Goal: Information Seeking & Learning: Learn about a topic

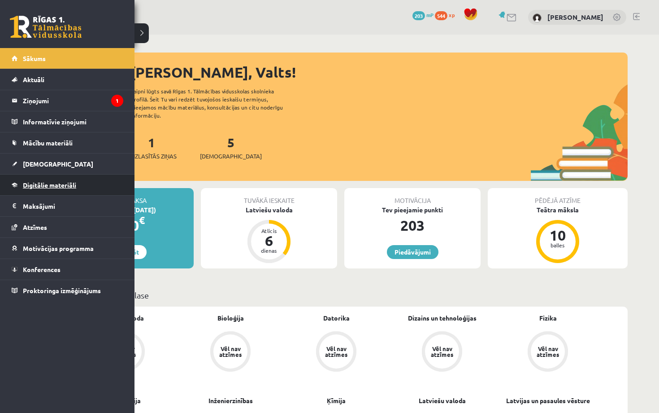
click at [43, 189] on link "Digitālie materiāli" at bounding box center [68, 184] width 112 height 21
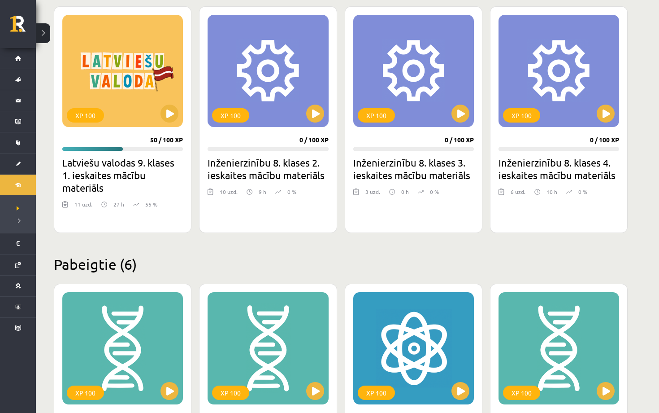
scroll to position [252, 0]
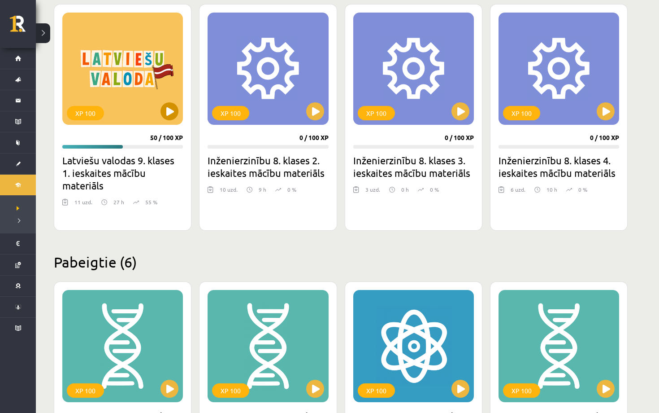
click at [173, 119] on button at bounding box center [170, 111] width 18 height 18
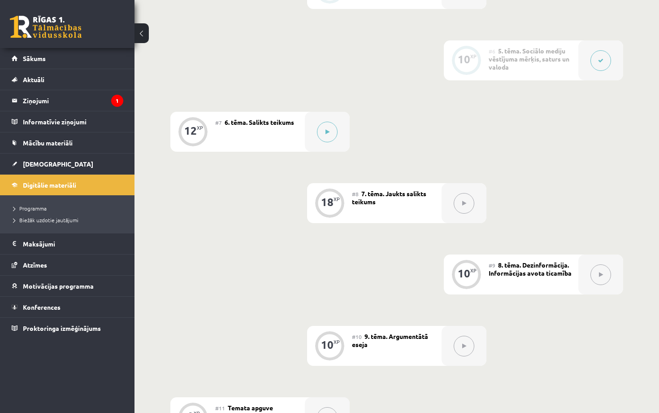
scroll to position [561, 0]
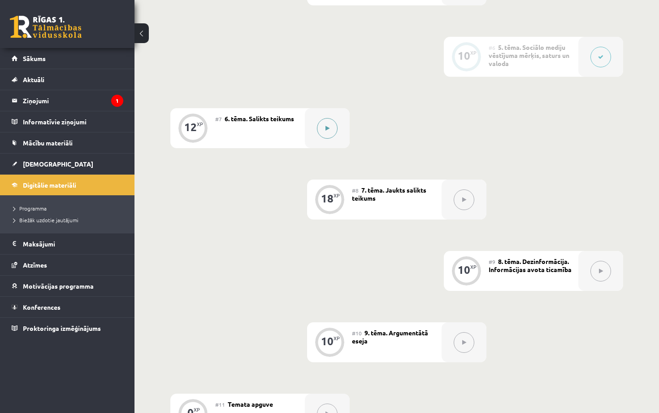
click at [332, 126] on button at bounding box center [327, 128] width 21 height 21
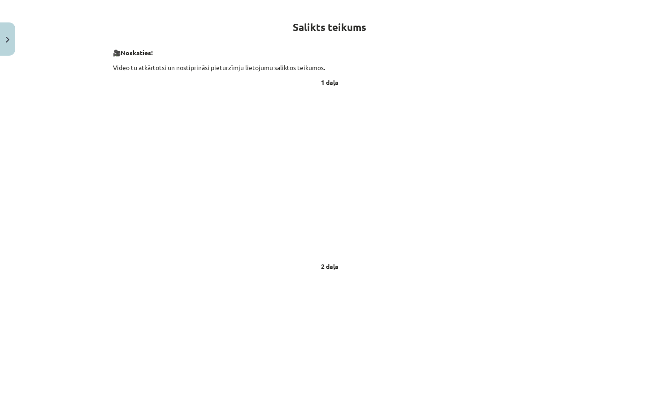
scroll to position [137, 0]
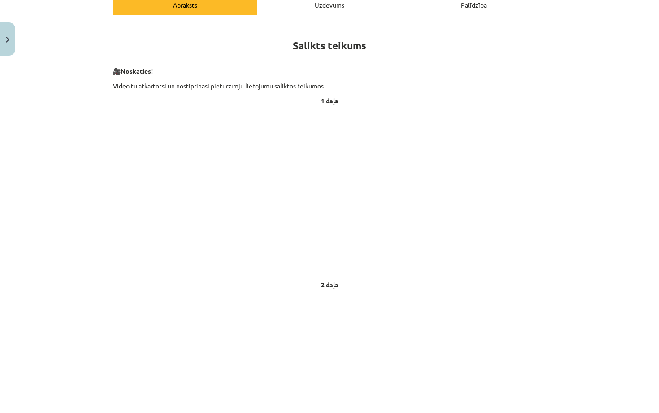
click at [322, 4] on div "Uzdevums" at bounding box center [329, 5] width 144 height 20
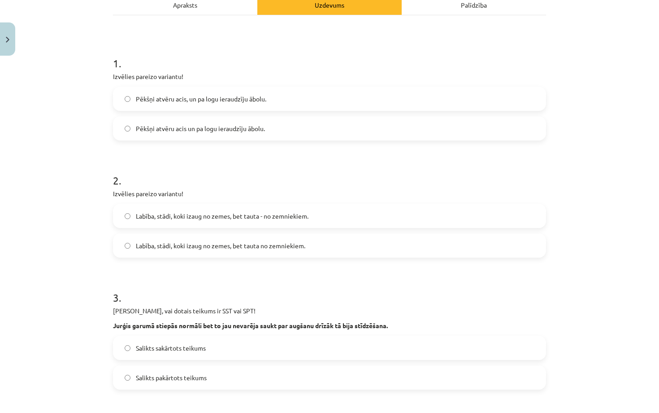
scroll to position [22, 0]
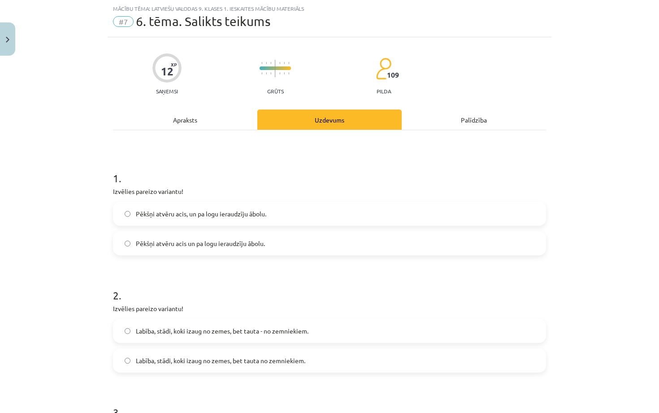
click at [181, 115] on div "Apraksts" at bounding box center [185, 119] width 144 height 20
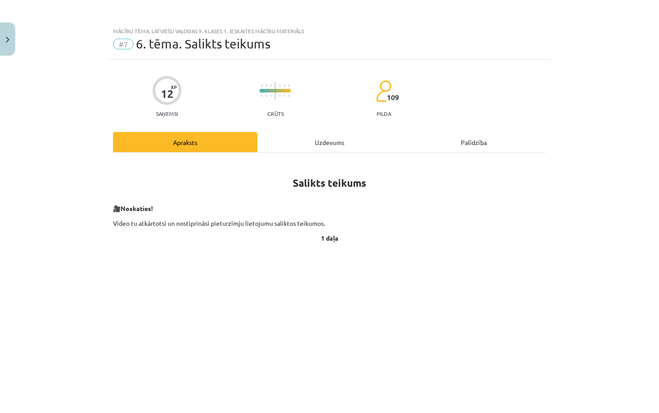
scroll to position [0, 0]
click at [332, 144] on div "Uzdevums" at bounding box center [329, 142] width 144 height 20
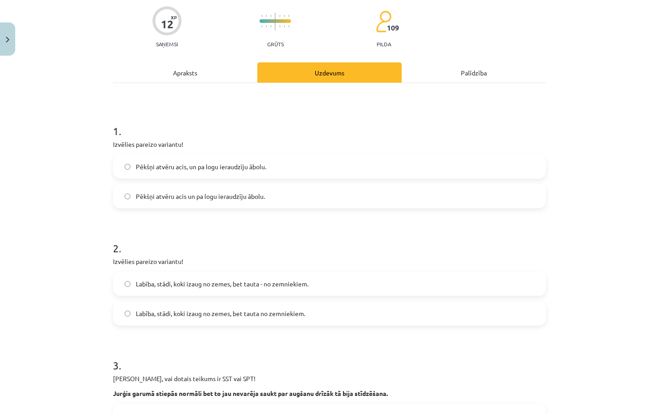
scroll to position [73, 0]
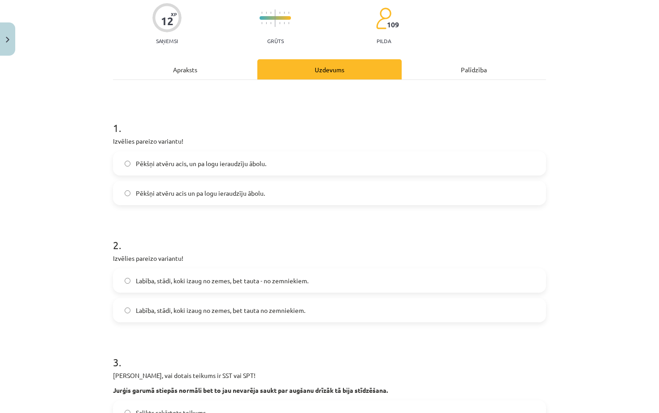
click at [214, 194] on span "Pēkšņi atvēru acis un pa logu ieraudzīju ābolu." at bounding box center [200, 192] width 129 height 9
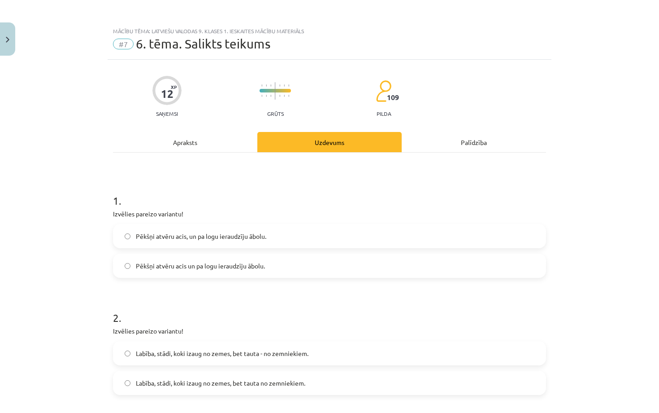
scroll to position [0, 0]
click at [201, 139] on div "Apraksts" at bounding box center [185, 142] width 144 height 20
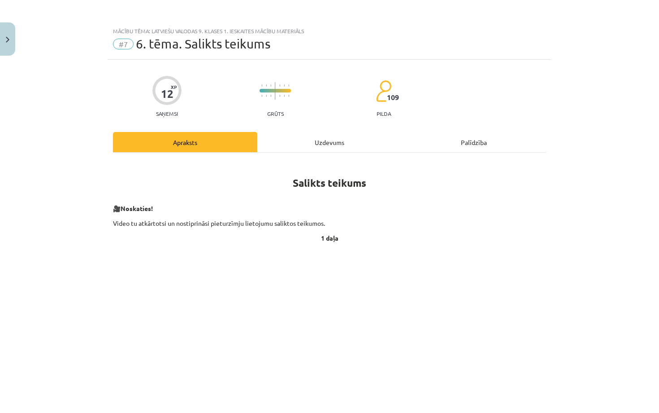
click at [351, 138] on div "Uzdevums" at bounding box center [329, 142] width 144 height 20
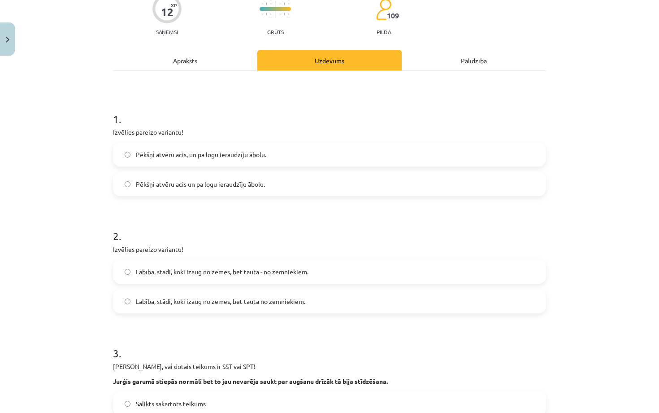
scroll to position [110, 0]
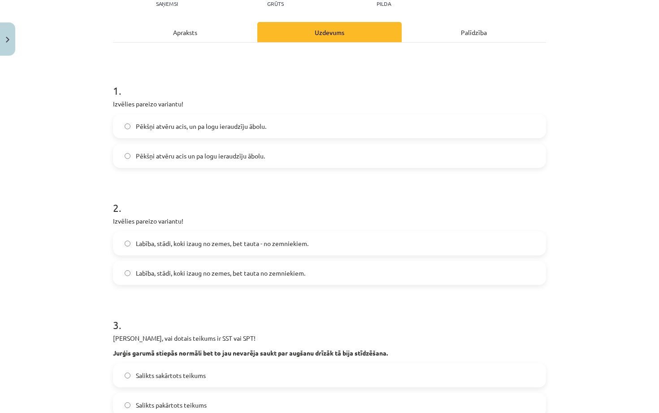
click at [332, 281] on label "Labība, stādi, koki izaug no zemes, bet tauta no zemniekiem." at bounding box center [329, 272] width 431 height 22
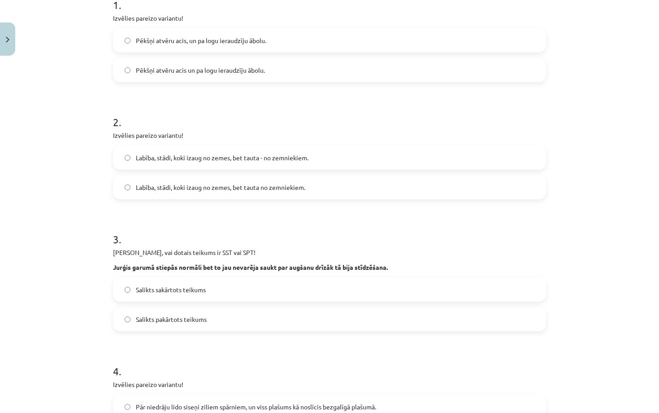
scroll to position [196, 0]
click at [325, 287] on label "Salikts sakārtots teikums" at bounding box center [329, 289] width 431 height 22
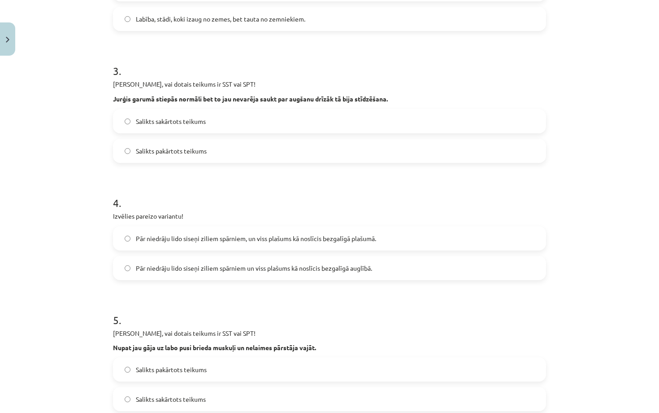
scroll to position [370, 0]
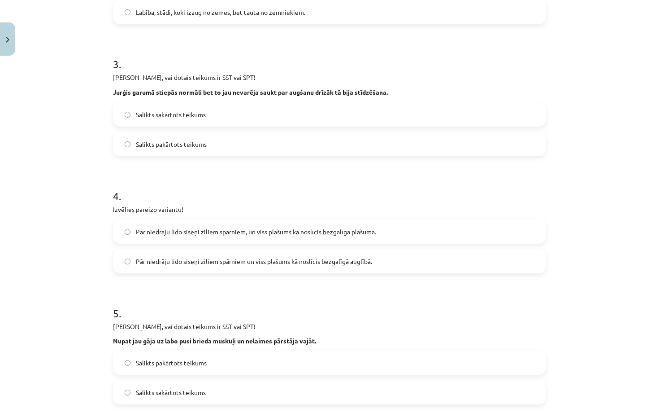
click at [318, 228] on span "Pār niedrāju lido siseņi ziliem spārniem, un viss plašums kā noslīcis bezgalīgā…" at bounding box center [256, 231] width 240 height 9
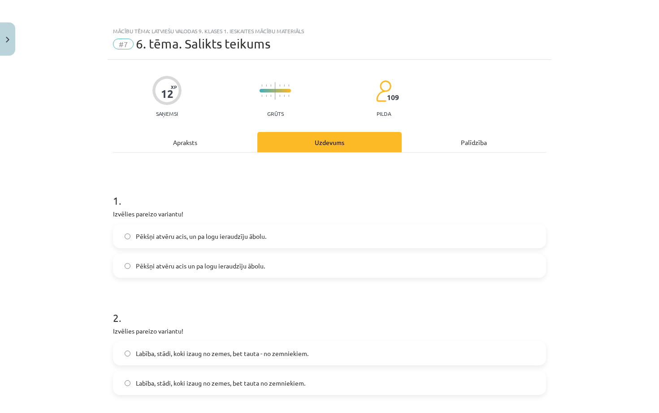
scroll to position [0, 0]
click at [170, 135] on div "Apraksts" at bounding box center [185, 142] width 144 height 20
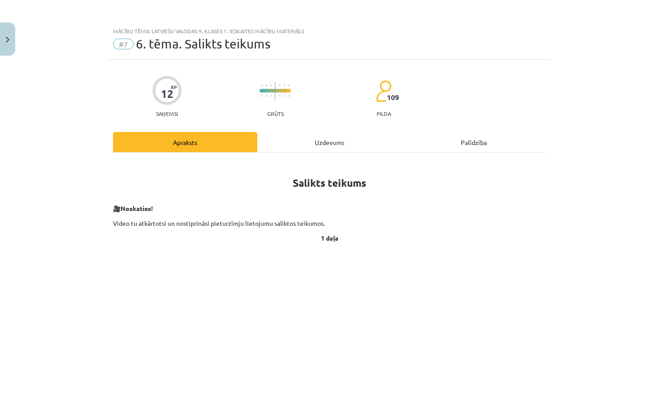
click at [316, 140] on div "Uzdevums" at bounding box center [329, 142] width 144 height 20
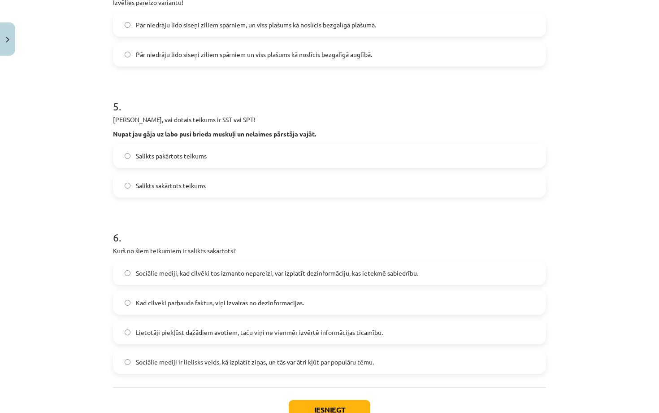
scroll to position [581, 0]
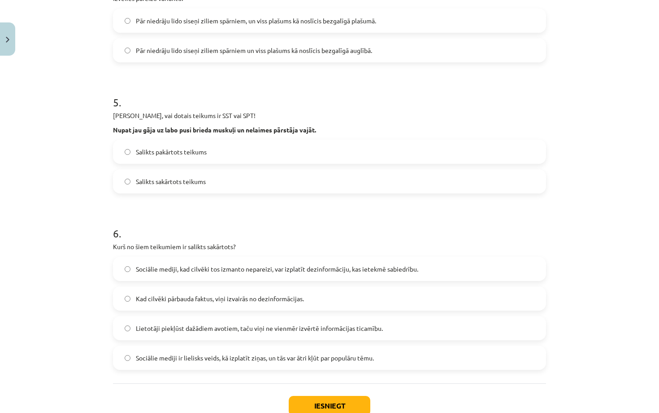
click at [217, 155] on label "Salikts pakārtots teikums" at bounding box center [329, 151] width 431 height 22
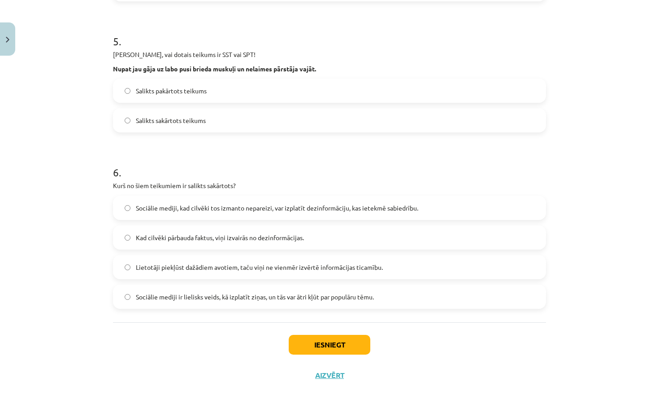
scroll to position [644, 0]
click at [321, 208] on span "Sociālie mediji, kad cilvēki tos izmanto nepareizi, var izplatīt dezinformāciju…" at bounding box center [277, 207] width 283 height 9
click at [301, 339] on button "Iesniegt" at bounding box center [330, 345] width 82 height 20
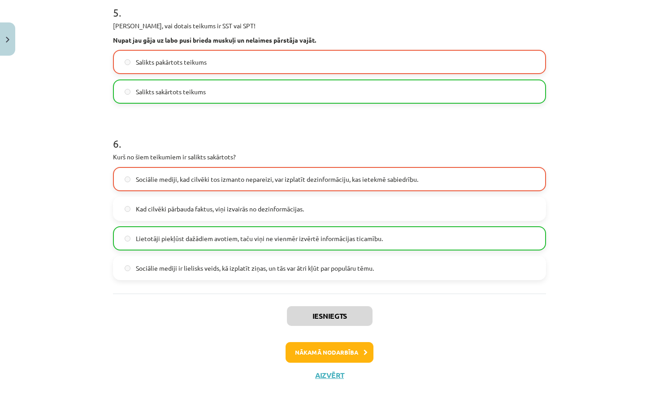
scroll to position [672, 0]
click at [335, 356] on button "Nākamā nodarbība" at bounding box center [330, 352] width 88 height 21
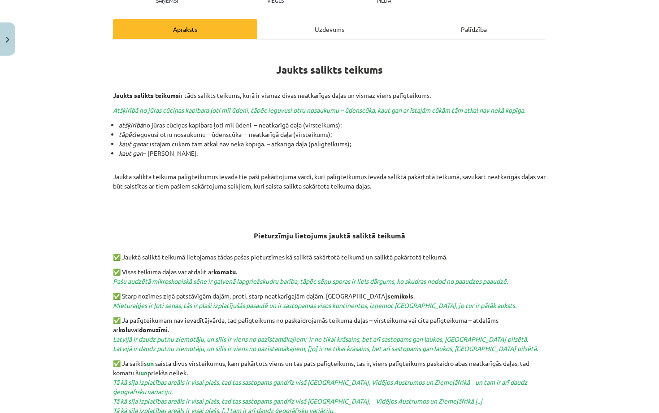
scroll to position [114, 0]
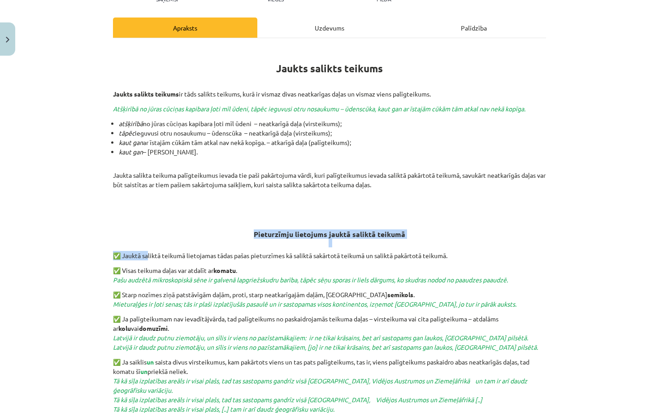
drag, startPoint x: 150, startPoint y: 251, endPoint x: 384, endPoint y: 212, distance: 236.9
click at [384, 212] on div "Jaukts salikts teikums Jaukts salikts teikums ir tāds salikts teikums, kurā ir …" at bounding box center [329, 255] width 433 height 419
click at [384, 212] on p "Jaukta salikta teikuma palīgteikumus ievada tie paši pakārtojuma vārdi, kuri pa…" at bounding box center [329, 189] width 433 height 57
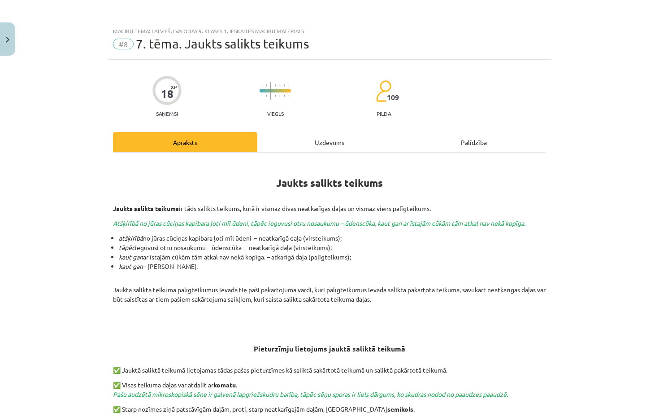
scroll to position [0, 0]
click at [326, 140] on div "Uzdevums" at bounding box center [329, 142] width 144 height 20
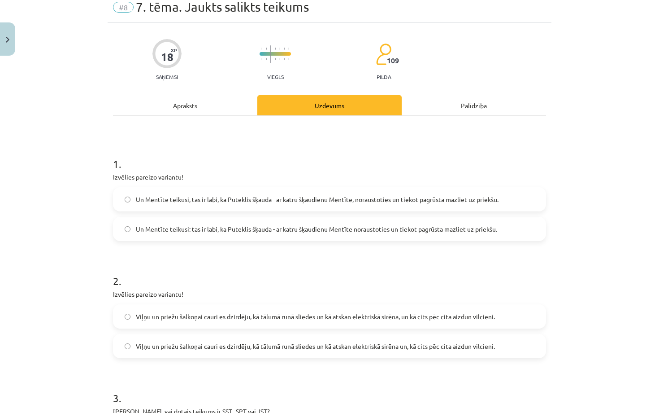
scroll to position [36, 0]
click at [180, 104] on div "Apraksts" at bounding box center [185, 106] width 144 height 20
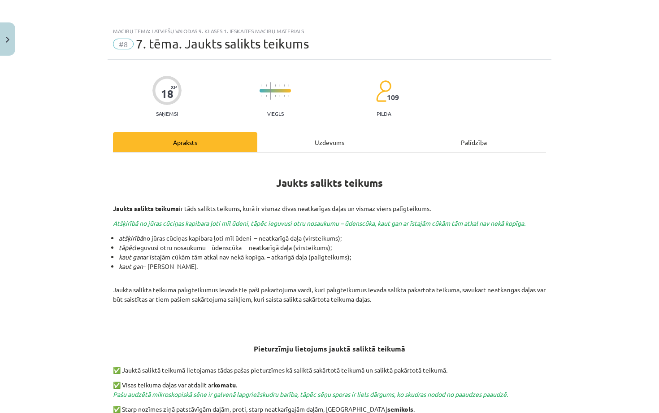
scroll to position [0, 0]
click at [325, 137] on div "Uzdevums" at bounding box center [329, 142] width 144 height 20
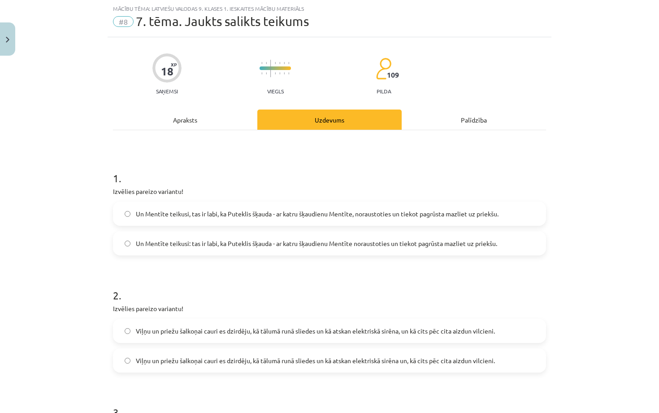
click at [261, 211] on span "Un Mentīte teikusi, tas ir labi, ka Puteklis šķauda - ar katru šķaudienu Mentīt…" at bounding box center [317, 213] width 363 height 9
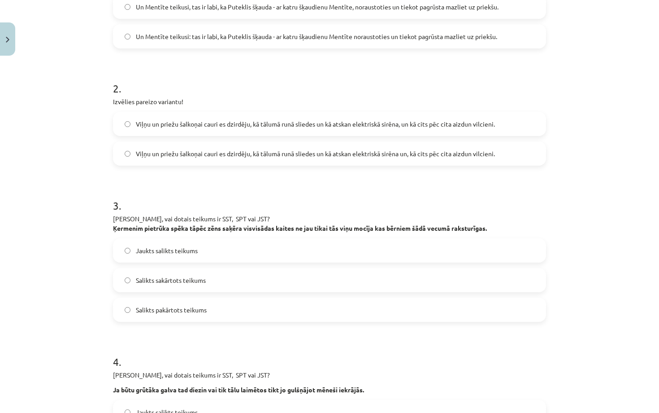
scroll to position [226, 0]
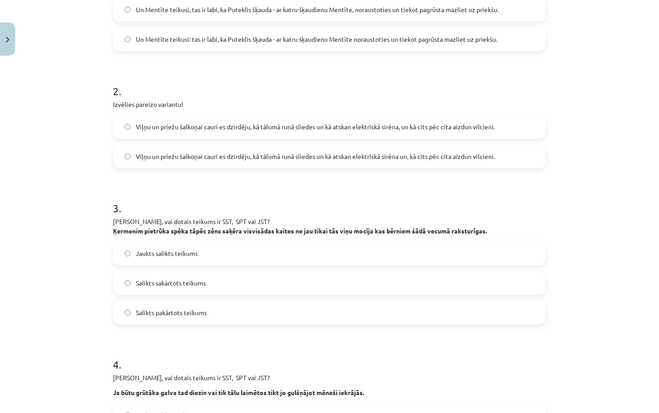
click at [414, 118] on label "Viļņu un priežu šalkoņai cauri es dzirdēju, kā tālumā runā sliedes un kā atskan…" at bounding box center [329, 126] width 431 height 22
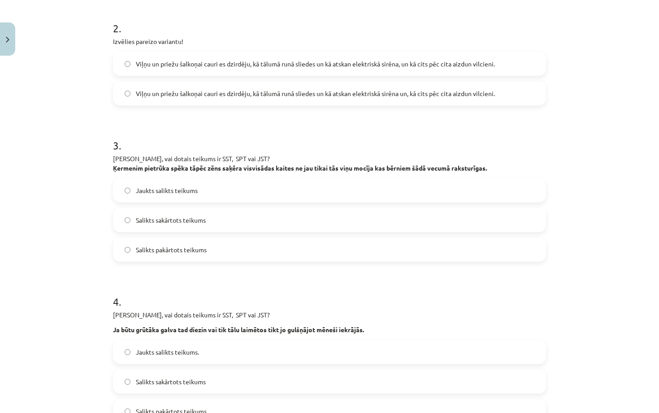
scroll to position [291, 0]
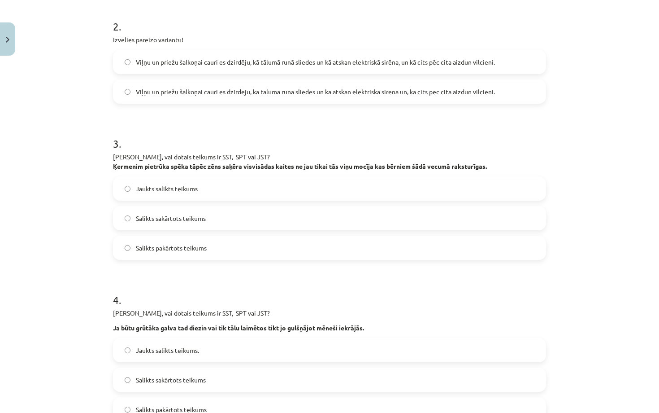
click at [336, 242] on label "Salikts pakārtots teikums" at bounding box center [329, 247] width 431 height 22
click at [325, 196] on label "Jaukts salikts teikums" at bounding box center [329, 188] width 431 height 22
drag, startPoint x: 154, startPoint y: 163, endPoint x: 300, endPoint y: 158, distance: 146.3
click at [300, 157] on p "Nosaki, vai dotais teikums ir SST, SPT vai JST? Ķermenim pietrūka spēka tāpēc z…" at bounding box center [329, 161] width 433 height 19
click at [300, 158] on p "Nosaki, vai dotais teikums ir SST, SPT vai JST? Ķermenim pietrūka spēka tāpēc z…" at bounding box center [329, 161] width 433 height 19
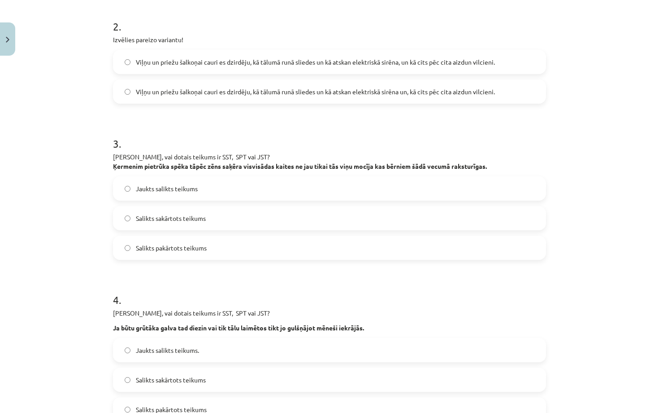
click at [297, 166] on strong "Ķermenim pietrūka spēka tāpēc zēns saķēra visvisādas kaites ne jau tikai tās vi…" at bounding box center [300, 166] width 374 height 8
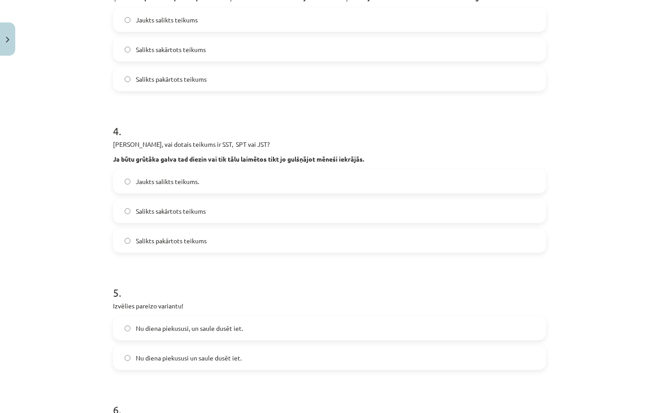
scroll to position [461, 0]
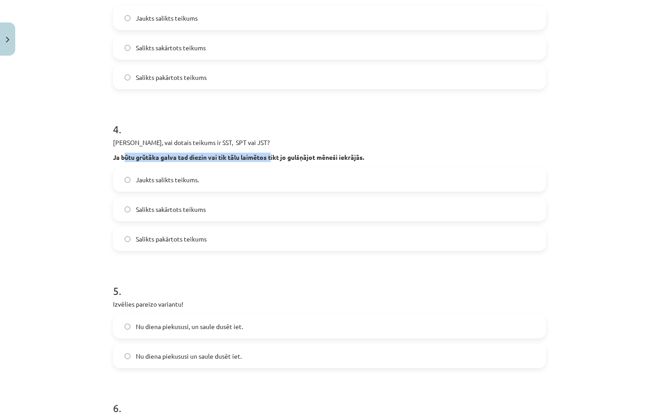
drag, startPoint x: 124, startPoint y: 155, endPoint x: 282, endPoint y: 161, distance: 158.4
click at [279, 160] on strong "Ja būtu grūtāka galva tad diezin vai tik tālu laimētos tikt jo gulšņājot mēneši…" at bounding box center [238, 157] width 251 height 8
drag, startPoint x: 298, startPoint y: 158, endPoint x: 402, endPoint y: 149, distance: 104.8
click at [401, 150] on div "Nosaki, vai dotais teikums ir SST, SPT vai JST? Ja būtu grūtāka galva tad diezi…" at bounding box center [329, 150] width 433 height 24
click at [258, 127] on h1 "4 ." at bounding box center [329, 121] width 433 height 28
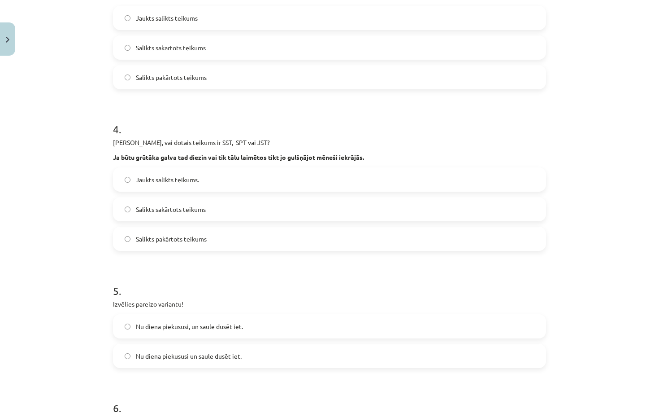
click at [282, 159] on strong "Ja būtu grūtāka galva tad diezin vai tik tālu laimētos tikt jo gulšņājot mēneši…" at bounding box center [238, 157] width 251 height 8
click at [207, 214] on label "Salikts sakārtots teikums" at bounding box center [329, 209] width 431 height 22
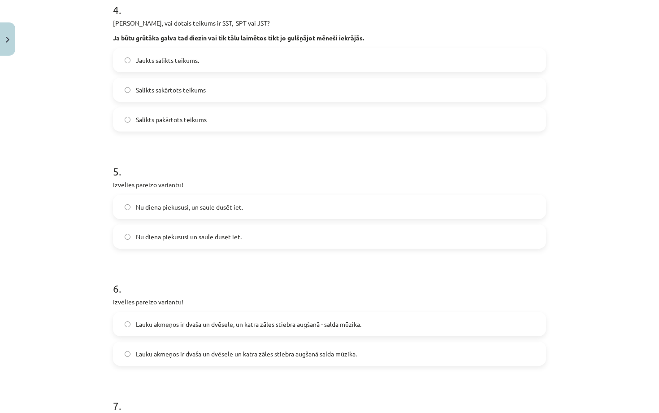
scroll to position [580, 0]
click at [216, 215] on label "Nu diena piekususi, un saule dusēt iet." at bounding box center [329, 207] width 431 height 22
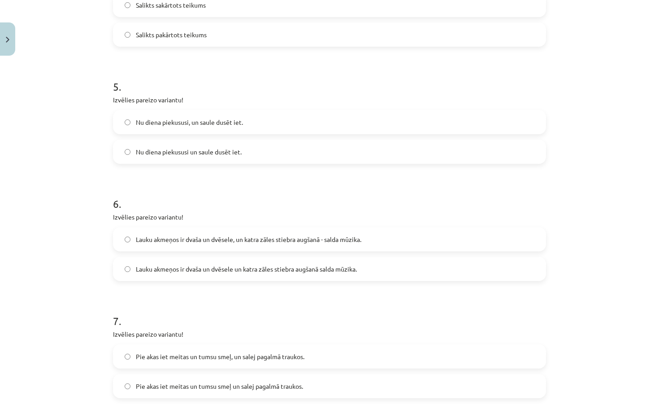
scroll to position [757, 0]
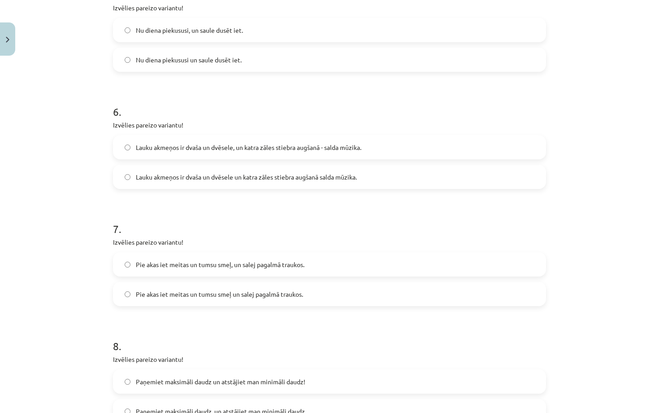
click at [264, 141] on label "Lauku akmeņos ir dvaša un dvēsele, un katra zāles stiebra augšanā - salda mūzik…" at bounding box center [329, 147] width 431 height 22
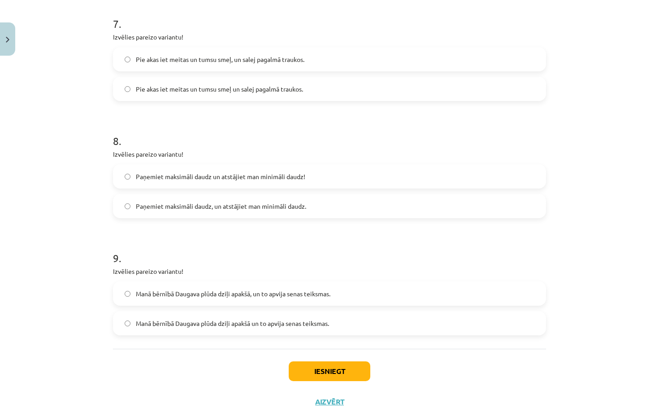
scroll to position [980, 0]
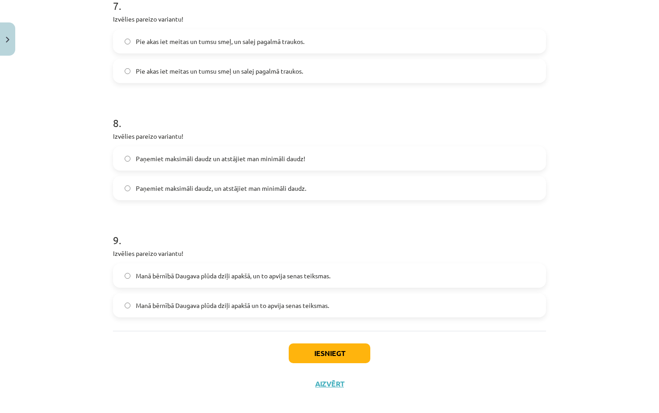
click at [283, 38] on span "Pie akas iet meitas un tumsu smeļ, un salej pagalmā traukos." at bounding box center [220, 41] width 169 height 9
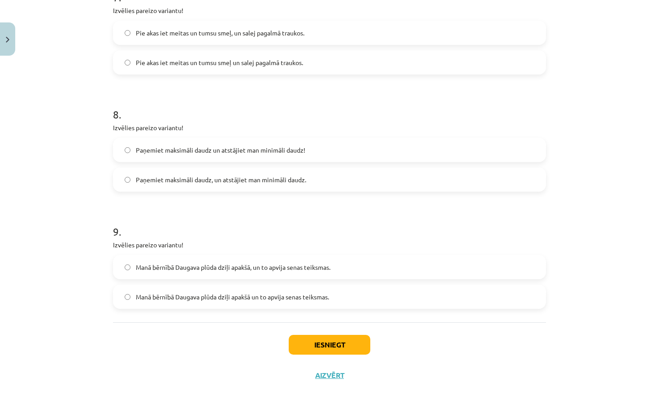
scroll to position [990, 0]
click at [265, 173] on label "Paņemiet maksimāli daudz, un atstājiet man minimāli daudz." at bounding box center [329, 179] width 431 height 22
click at [249, 300] on span "Manā bērnībā Daugava plūda dziļi apakšā un to apvija senas teiksmas." at bounding box center [232, 296] width 193 height 9
click at [338, 344] on button "Iesniegt" at bounding box center [330, 345] width 82 height 20
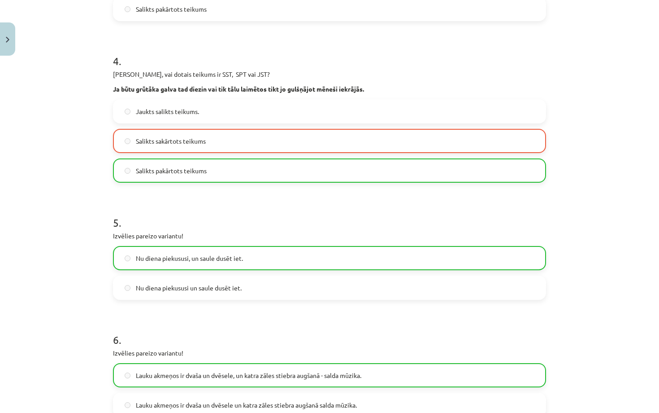
scroll to position [530, 0]
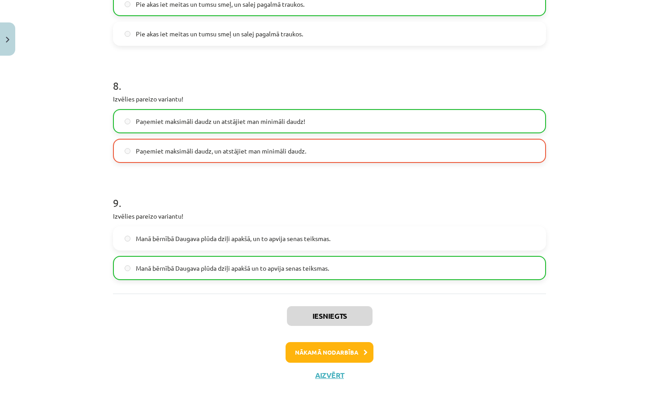
click at [321, 357] on button "Nākamā nodarbība" at bounding box center [330, 352] width 88 height 21
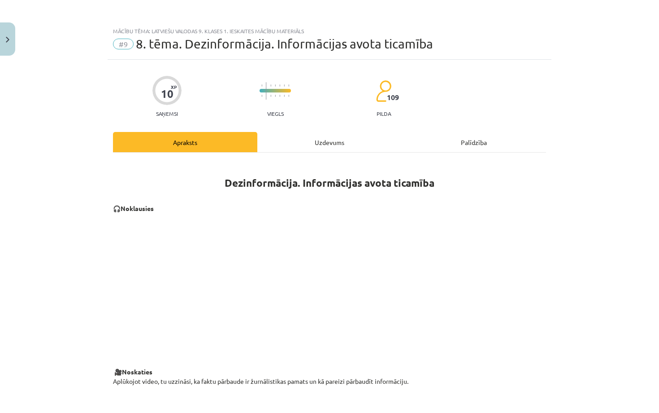
scroll to position [0, 0]
click at [326, 140] on div "Uzdevums" at bounding box center [329, 142] width 144 height 20
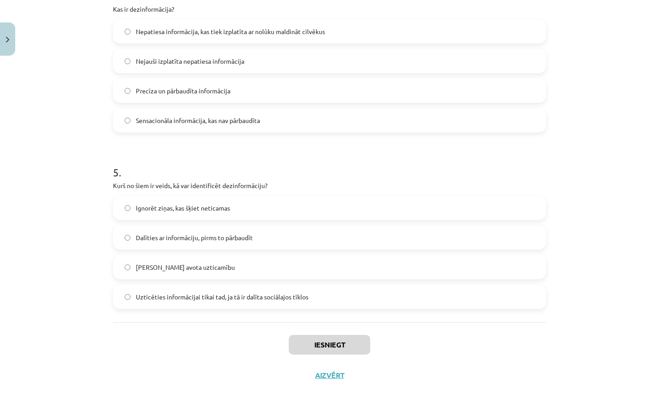
scroll to position [735, 0]
click at [334, 371] on button "Aizvērt" at bounding box center [330, 374] width 34 height 9
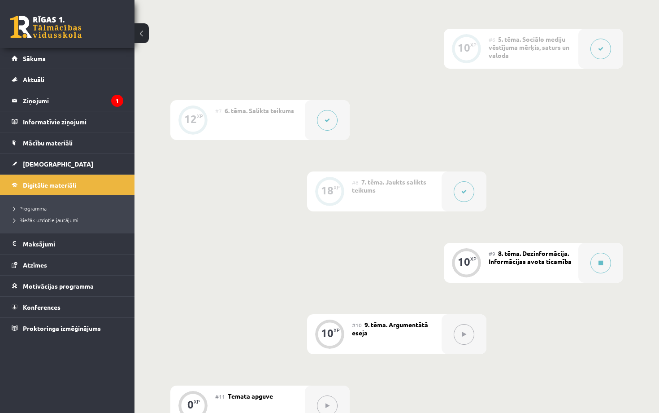
scroll to position [469, 0]
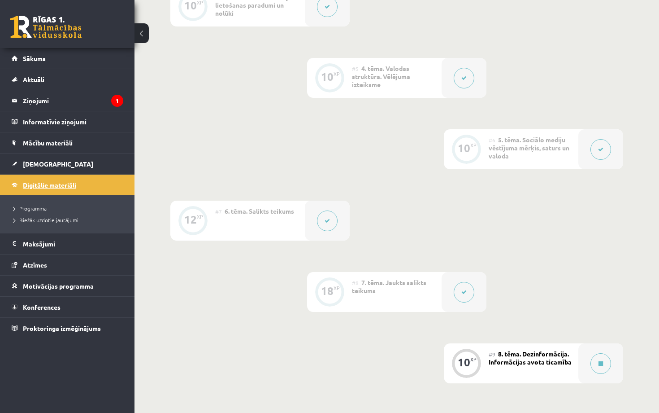
click at [95, 187] on link "Digitālie materiāli" at bounding box center [68, 184] width 112 height 21
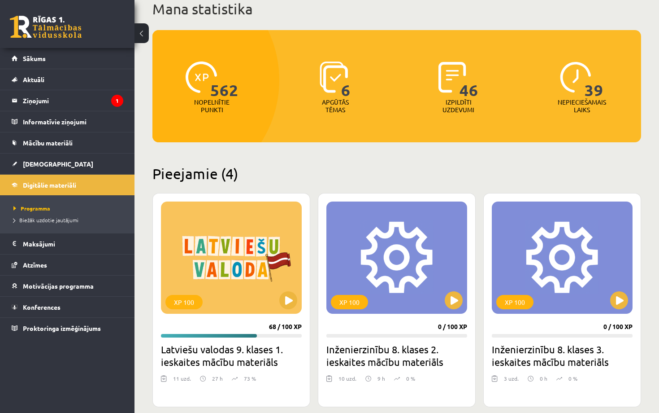
scroll to position [65, 0]
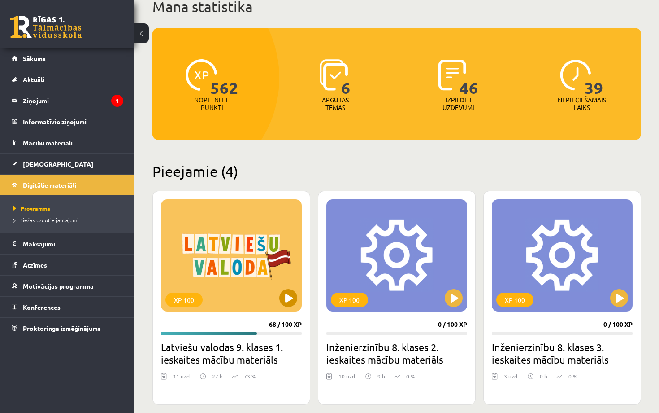
click at [292, 296] on button at bounding box center [288, 298] width 18 height 18
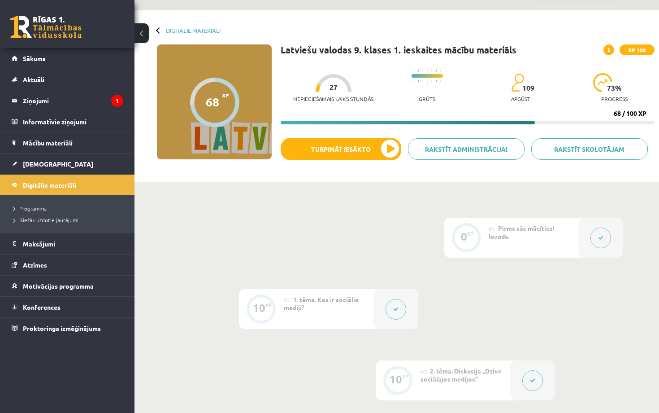
scroll to position [25, 0]
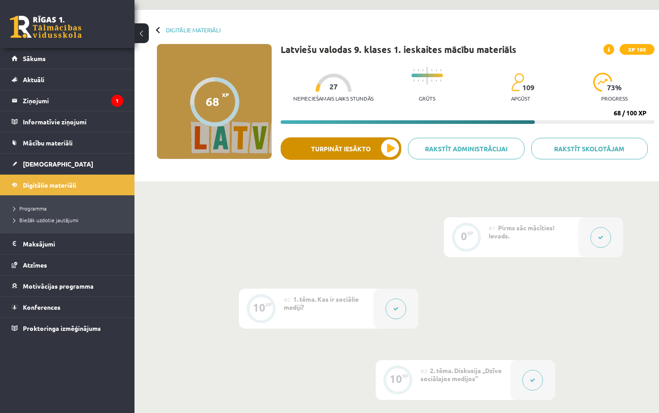
click at [370, 149] on button "Turpināt iesākto" at bounding box center [341, 148] width 121 height 22
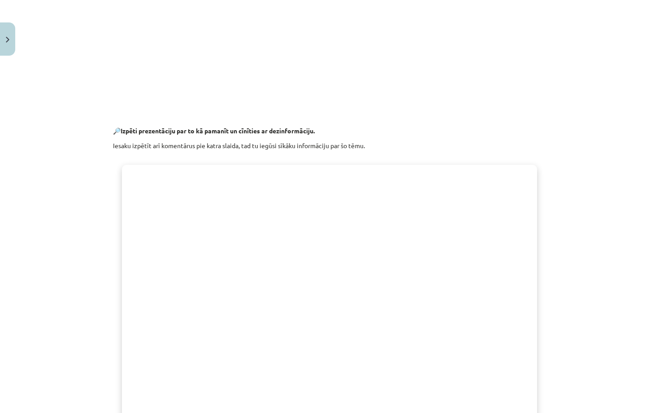
scroll to position [488, 0]
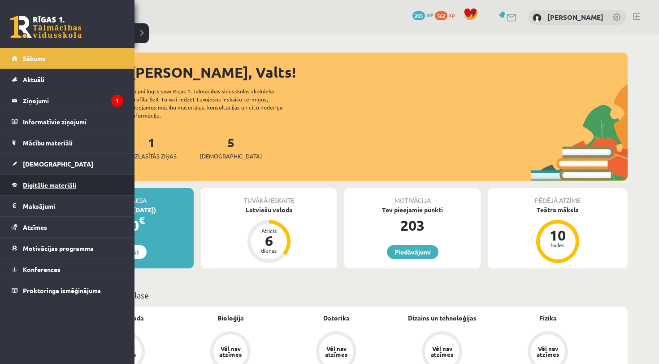
click at [52, 189] on link "Digitālie materiāli" at bounding box center [68, 184] width 112 height 21
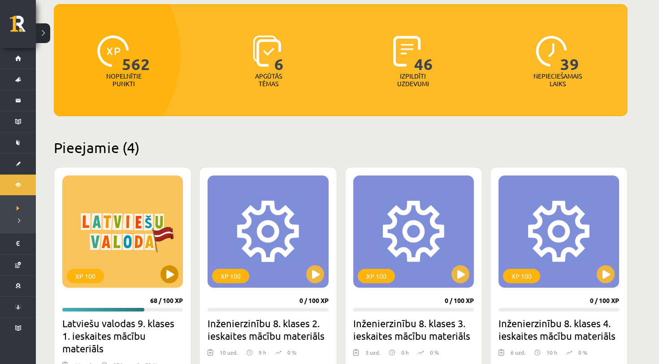
scroll to position [91, 0]
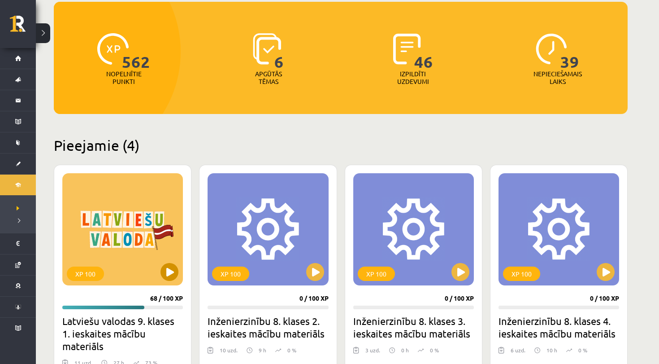
click at [174, 266] on button at bounding box center [170, 272] width 18 height 18
click at [150, 255] on div "XP 100" at bounding box center [122, 229] width 121 height 112
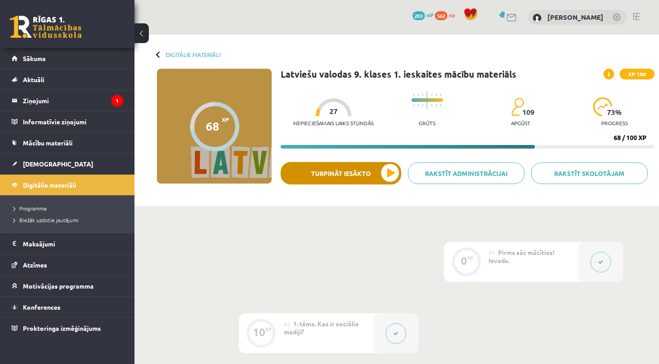
click at [348, 169] on button "Turpināt iesākto" at bounding box center [341, 173] width 121 height 22
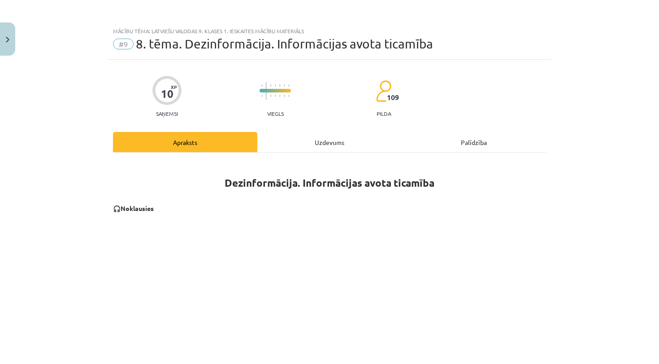
click at [341, 144] on div "Uzdevums" at bounding box center [329, 142] width 144 height 20
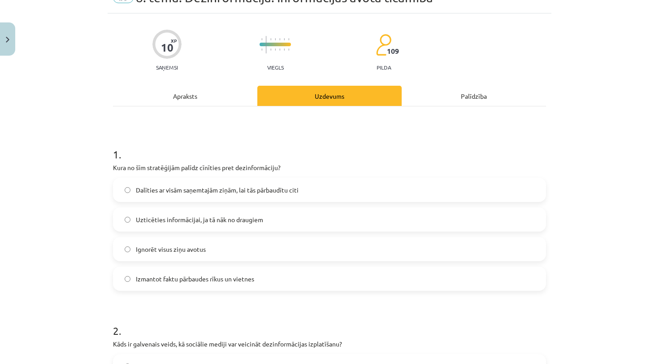
scroll to position [46, 0]
click at [213, 89] on div "Apraksts" at bounding box center [185, 96] width 144 height 20
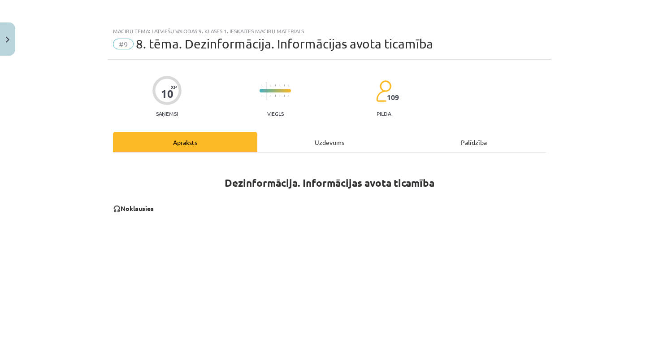
scroll to position [0, 0]
click at [353, 139] on div "Uzdevums" at bounding box center [329, 142] width 144 height 20
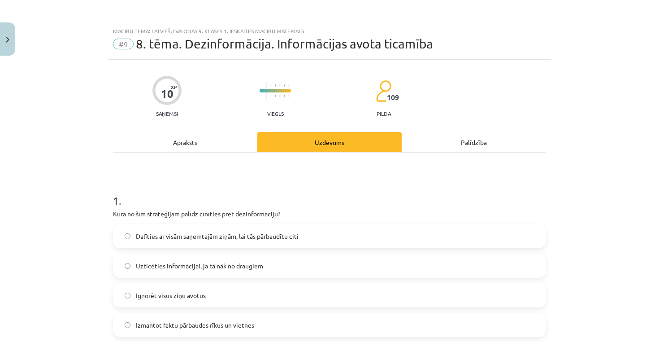
scroll to position [22, 0]
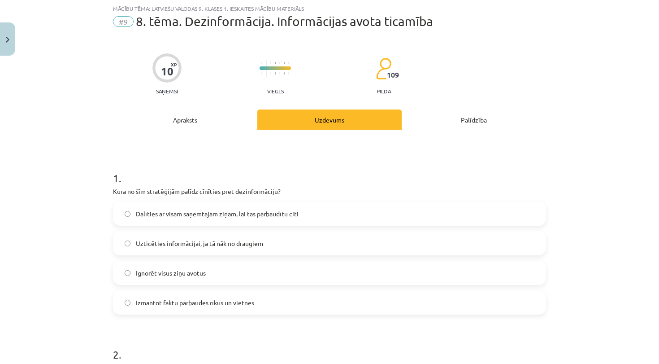
click at [200, 300] on span "Izmantot faktu pārbaudes rīkus un vietnes" at bounding box center [195, 302] width 118 height 9
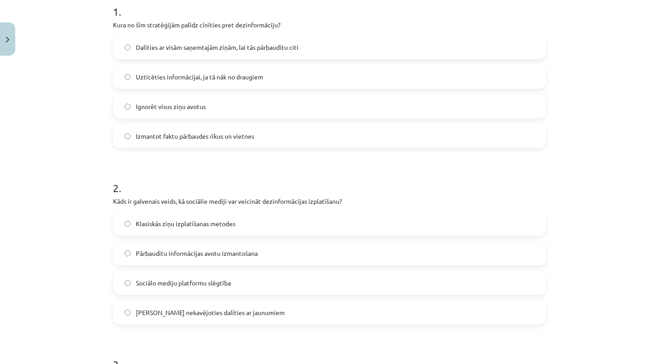
scroll to position [192, 0]
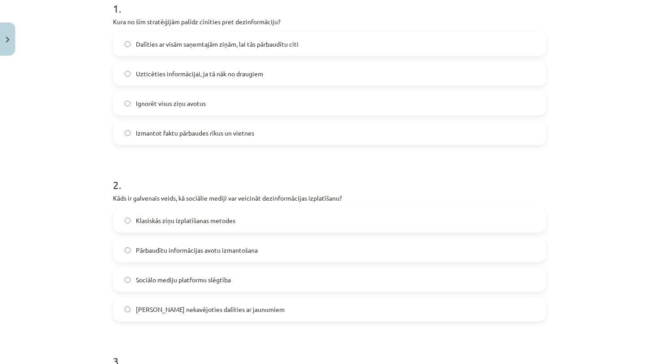
click at [262, 304] on label "Iespēja nekavējoties dalīties ar jaunumiem" at bounding box center [329, 309] width 431 height 22
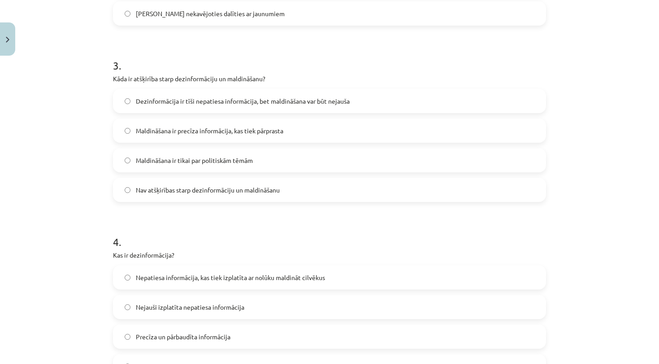
scroll to position [486, 0]
click at [280, 108] on label "Dezinformācija ir tīši nepatiesa informācija, bet maldināšana var būt nejauša" at bounding box center [329, 102] width 431 height 22
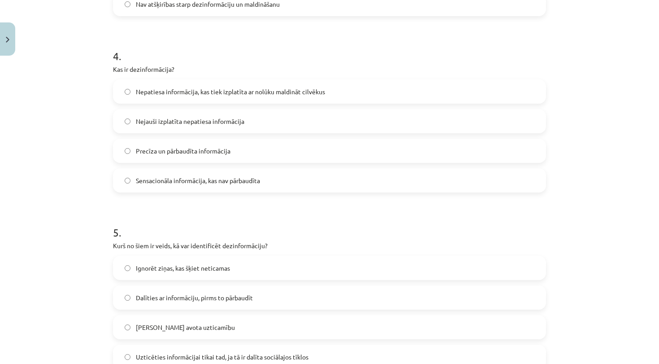
scroll to position [675, 0]
click at [259, 92] on span "Nepatiesa informācija, kas tiek izplatīta ar nolūku maldināt cilvēkus" at bounding box center [230, 90] width 189 height 9
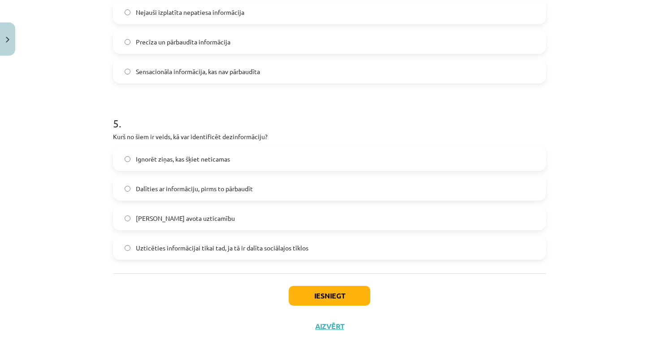
scroll to position [783, 0]
click at [214, 223] on label "Pārbaudīt avota uzticamību" at bounding box center [329, 218] width 431 height 22
click at [311, 293] on button "Iesniegt" at bounding box center [330, 296] width 82 height 20
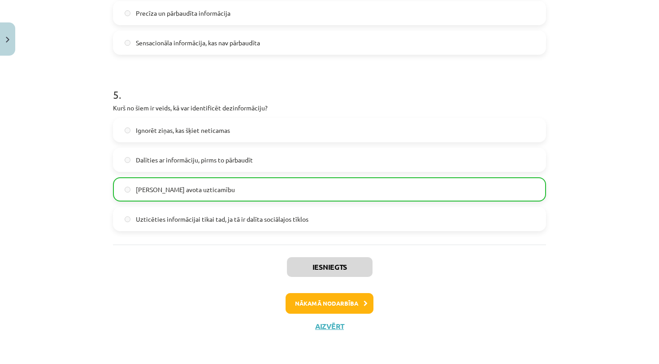
scroll to position [812, 0]
click at [346, 307] on button "Nākamā nodarbība" at bounding box center [330, 303] width 88 height 21
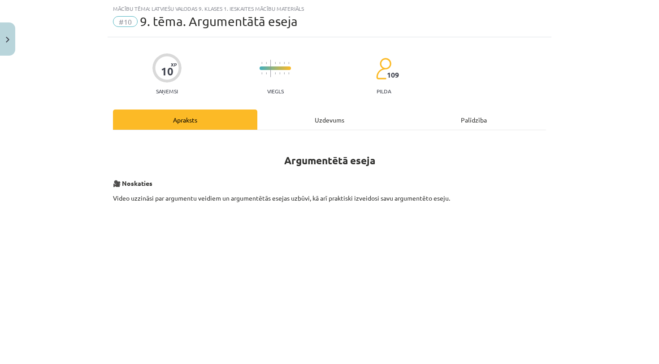
scroll to position [40, 0]
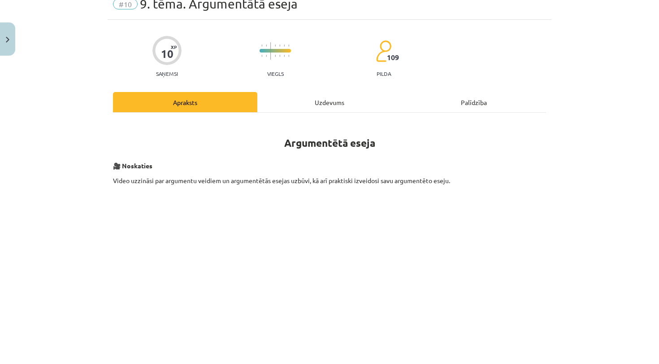
click at [334, 96] on div "Uzdevums" at bounding box center [329, 102] width 144 height 20
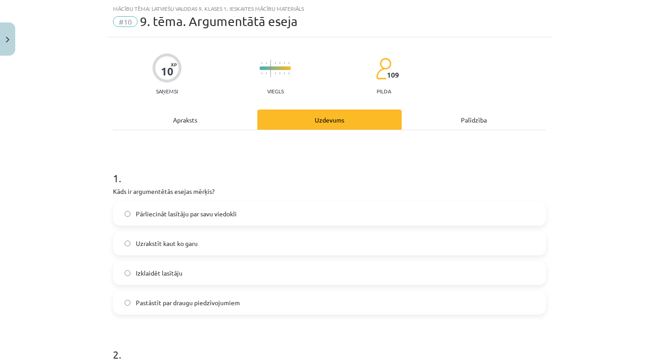
click at [223, 119] on div "Apraksts" at bounding box center [185, 119] width 144 height 20
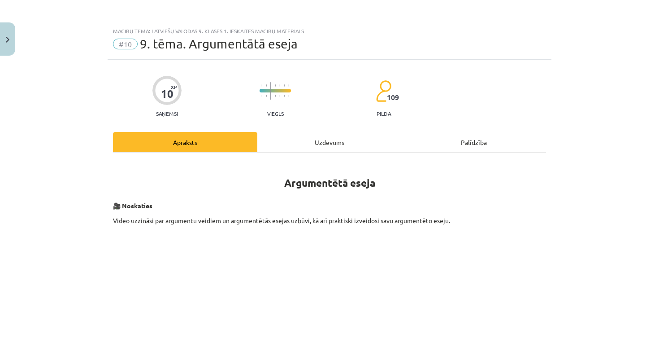
scroll to position [0, 0]
click at [305, 144] on div "Uzdevums" at bounding box center [329, 142] width 144 height 20
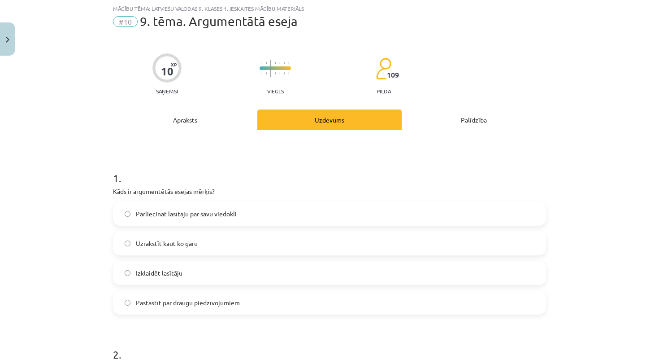
click at [287, 216] on label "Pārliecināt lasītāju par savu viedokli" at bounding box center [329, 213] width 431 height 22
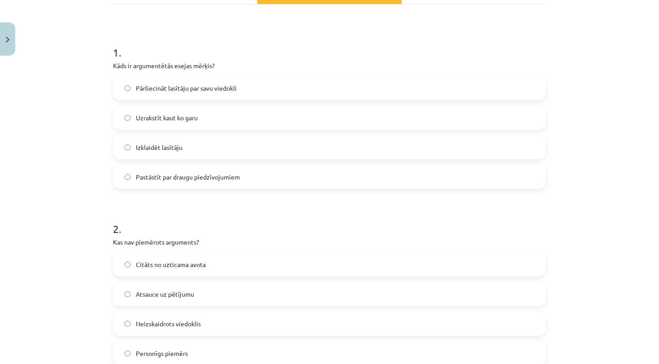
scroll to position [149, 0]
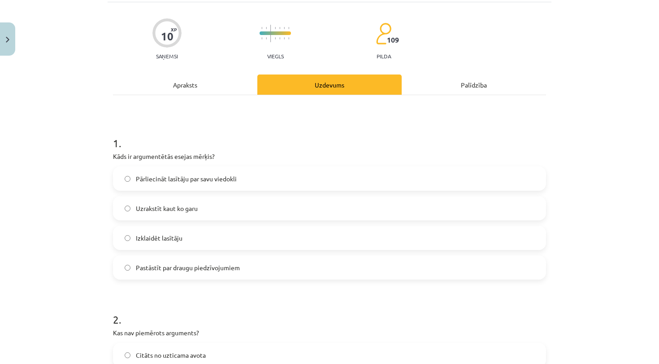
click at [211, 88] on div "Apraksts" at bounding box center [185, 84] width 144 height 20
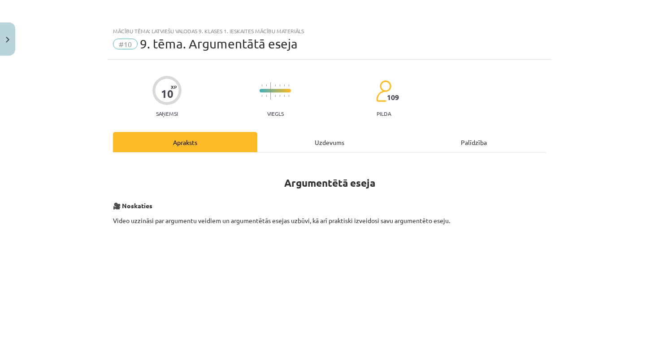
scroll to position [0, 0]
click at [332, 149] on div "Uzdevums" at bounding box center [329, 142] width 144 height 20
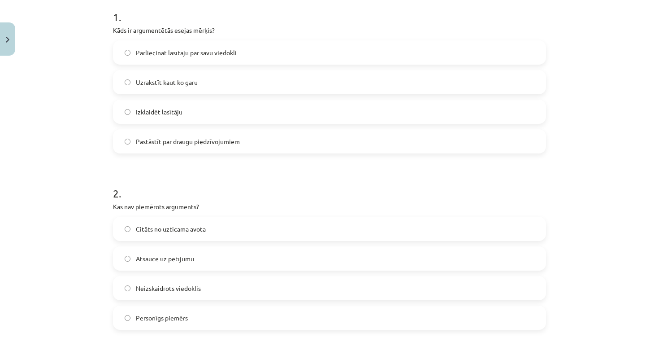
scroll to position [184, 0]
click at [247, 290] on label "Neizskaidrots viedoklis" at bounding box center [329, 287] width 431 height 22
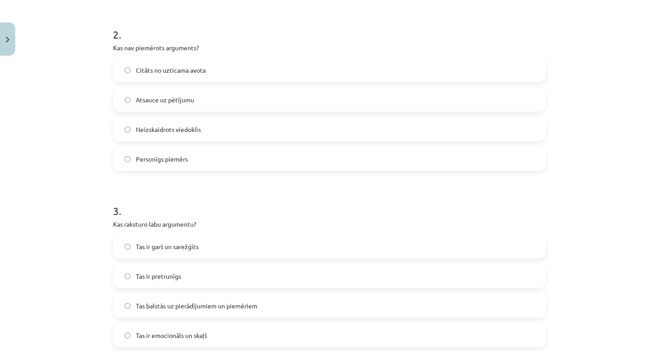
scroll to position [343, 0]
click at [275, 307] on label "Tas balstās uz pierādījumiem un piemēriem" at bounding box center [329, 305] width 431 height 22
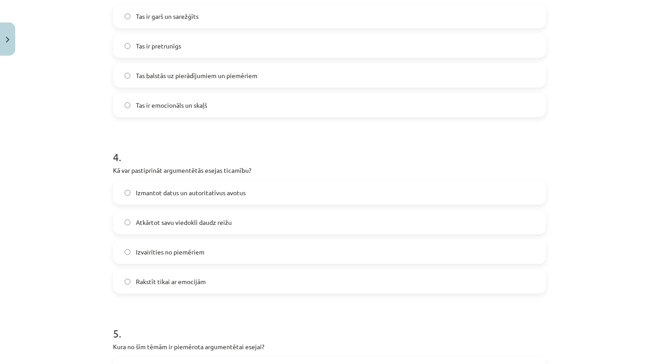
scroll to position [591, 0]
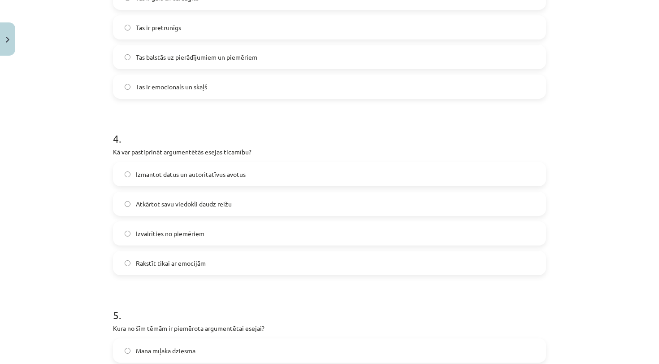
click at [249, 168] on label "Izmantot datus un autoritatīvus avotus" at bounding box center [329, 174] width 431 height 22
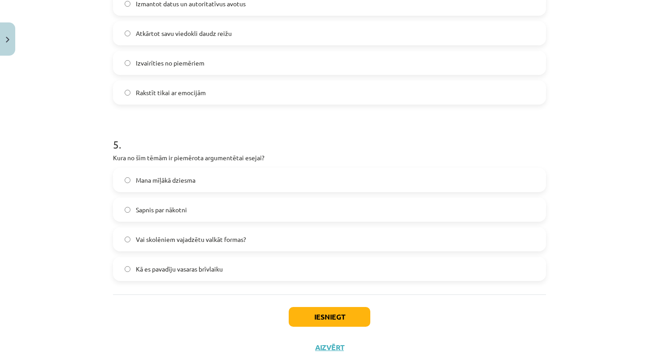
scroll to position [764, 0]
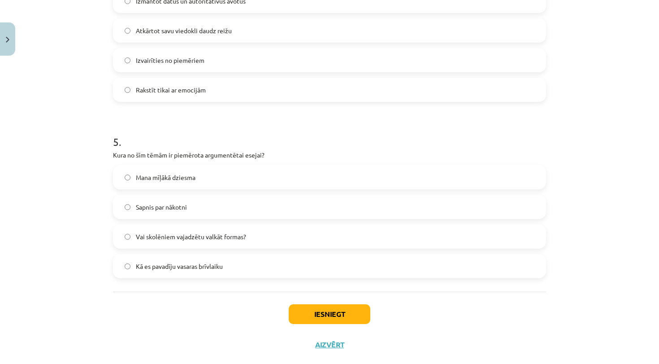
click at [222, 245] on label "Vai skolēniem vajadzētu valkāt formas?" at bounding box center [329, 236] width 431 height 22
click at [325, 311] on button "Iesniegt" at bounding box center [330, 314] width 82 height 20
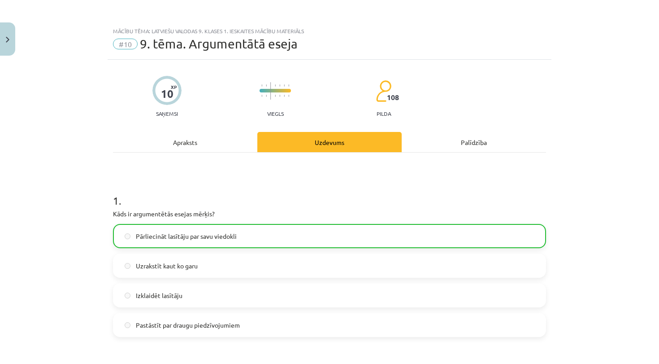
scroll to position [0, 0]
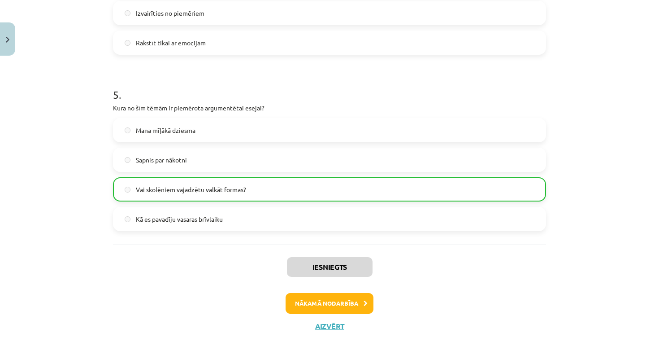
click at [339, 302] on button "Nākamā nodarbība" at bounding box center [330, 303] width 88 height 21
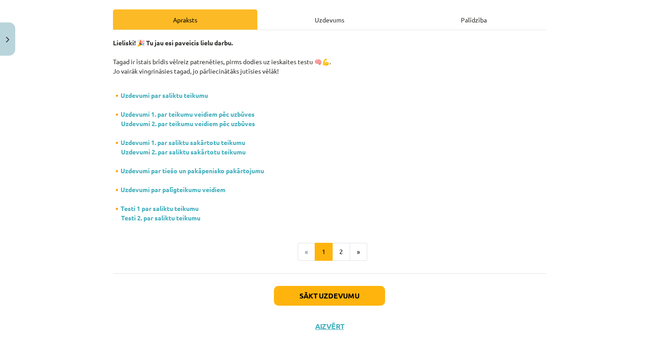
scroll to position [123, 0]
click at [309, 19] on div "Uzdevums" at bounding box center [329, 19] width 144 height 20
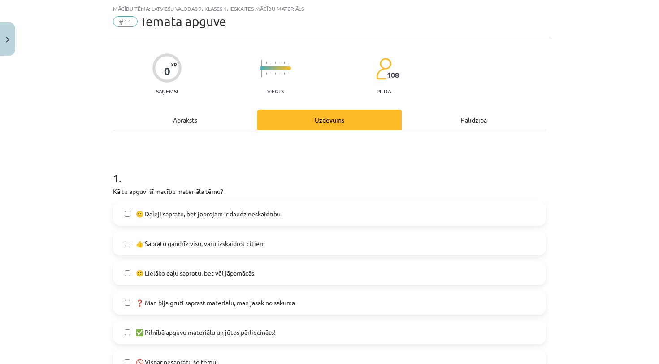
click at [214, 122] on div "Apraksts" at bounding box center [185, 119] width 144 height 20
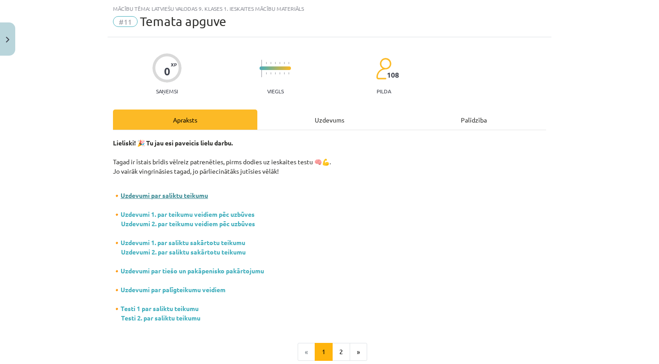
click at [193, 192] on link "Uzdevumi par saliktu teikumu" at bounding box center [164, 195] width 87 height 8
click at [315, 115] on div "Uzdevums" at bounding box center [329, 119] width 144 height 20
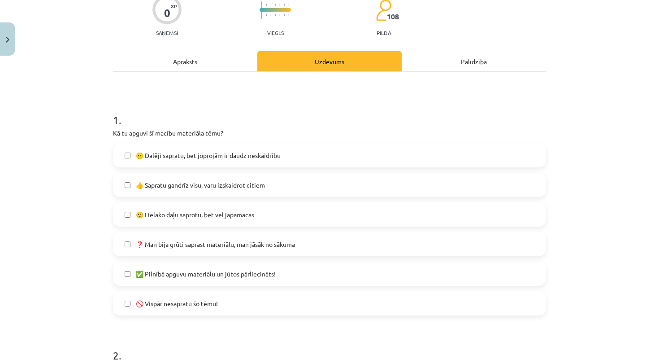
scroll to position [84, 0]
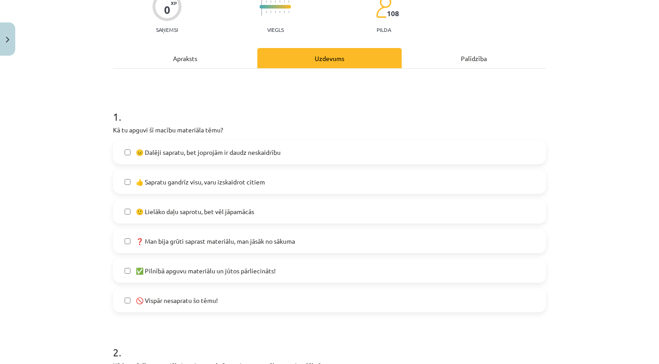
click at [173, 213] on span "🙂 Lielāko daļu saprotu, bet vēl jāpamācās" at bounding box center [195, 211] width 118 height 9
click at [179, 207] on span "🙂 Lielāko daļu saprotu, bet vēl jāpamācās" at bounding box center [195, 211] width 118 height 9
click at [203, 211] on span "🙂 Lielāko daļu saprotu, bet vēl jāpamācās" at bounding box center [195, 211] width 118 height 9
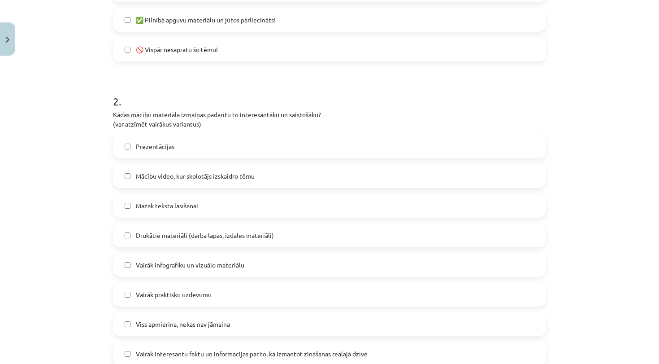
scroll to position [338, 0]
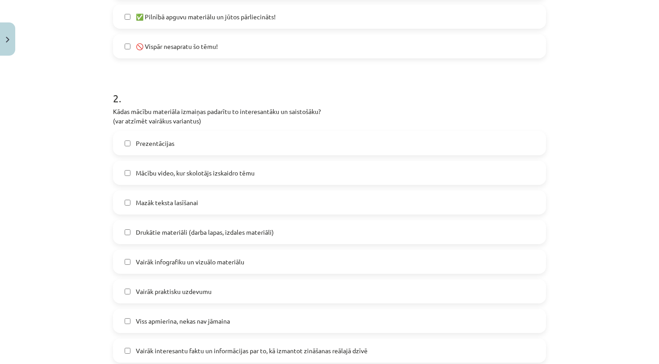
click at [206, 151] on label "Prezentācijas" at bounding box center [329, 143] width 431 height 22
click at [215, 262] on span "Vairāk infografiku un vizuālo materiālu" at bounding box center [190, 261] width 109 height 9
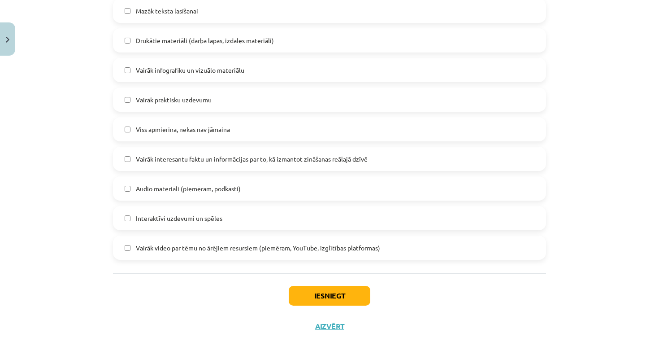
scroll to position [531, 0]
click at [342, 299] on button "Iesniegt" at bounding box center [330, 296] width 82 height 20
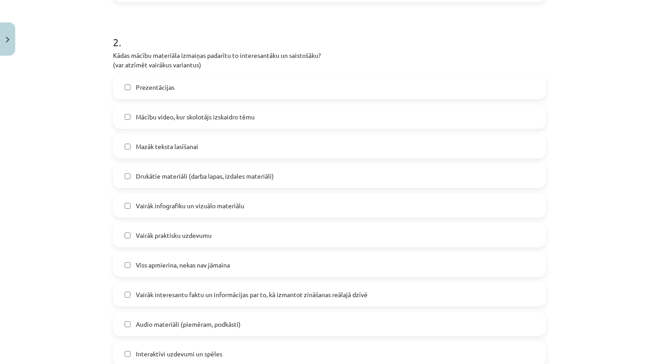
scroll to position [397, 0]
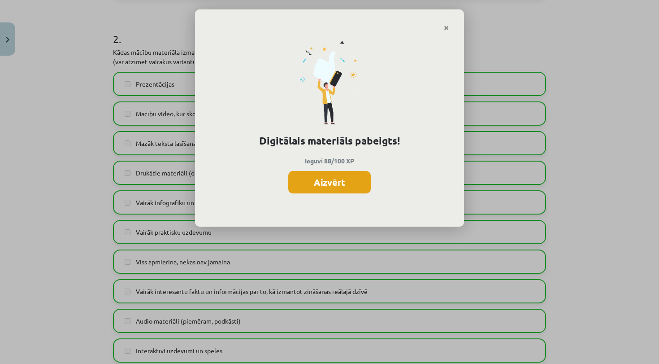
click at [345, 181] on button "Aizvērt" at bounding box center [329, 182] width 83 height 22
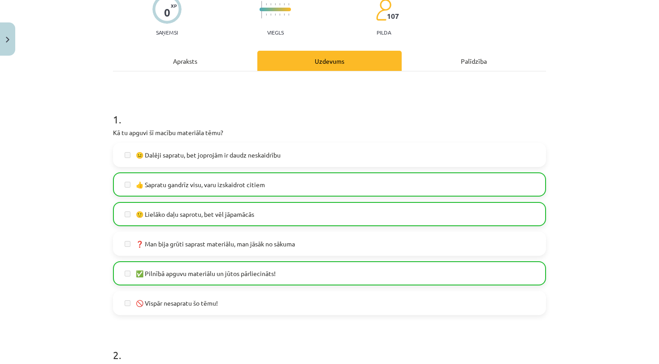
scroll to position [91, 0]
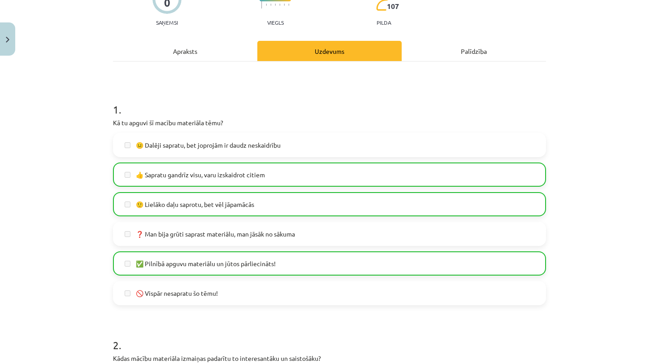
click at [212, 51] on div "Apraksts" at bounding box center [185, 51] width 144 height 20
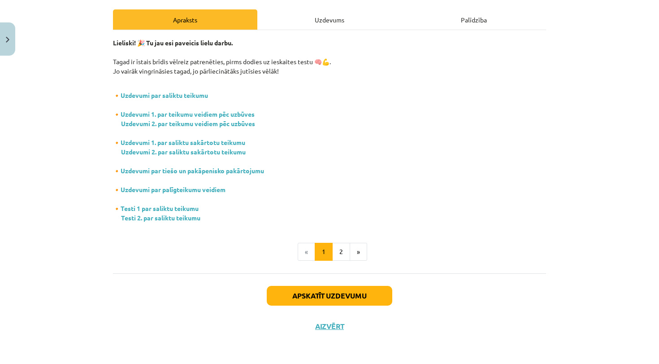
scroll to position [123, 0]
click at [327, 322] on button "Aizvērt" at bounding box center [330, 326] width 34 height 9
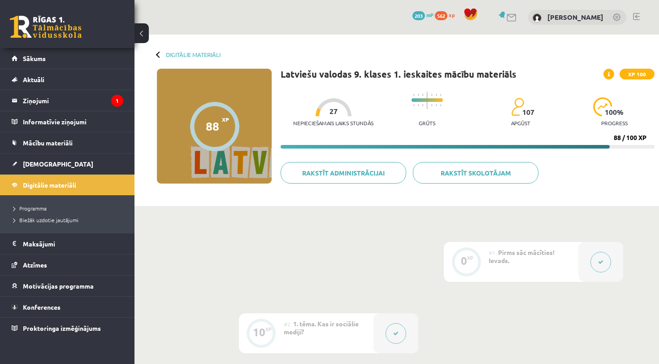
click at [180, 57] on link "Digitālie materiāli" at bounding box center [193, 54] width 55 height 7
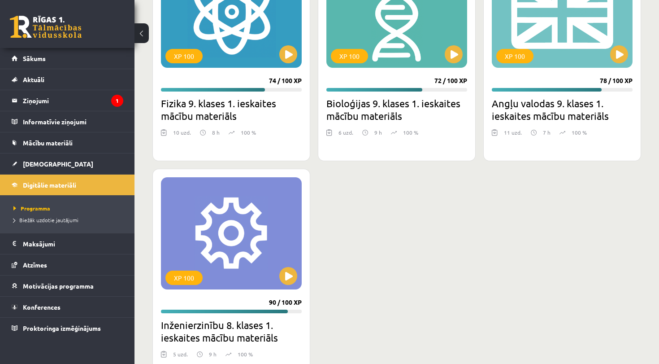
scroll to position [907, 0]
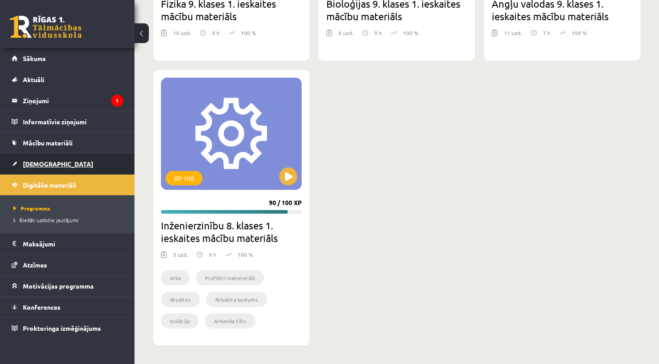
click at [76, 166] on link "[DEMOGRAPHIC_DATA]" at bounding box center [68, 163] width 112 height 21
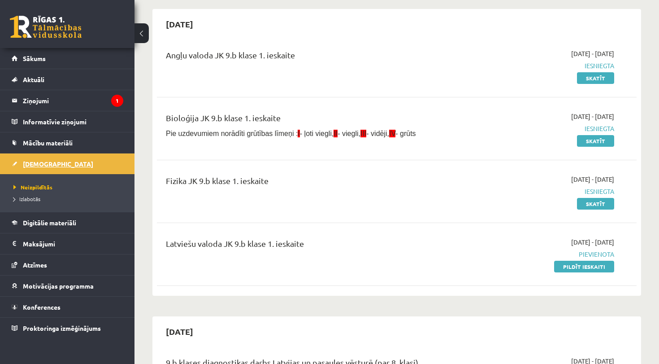
scroll to position [84, 0]
